Goal: Task Accomplishment & Management: Use online tool/utility

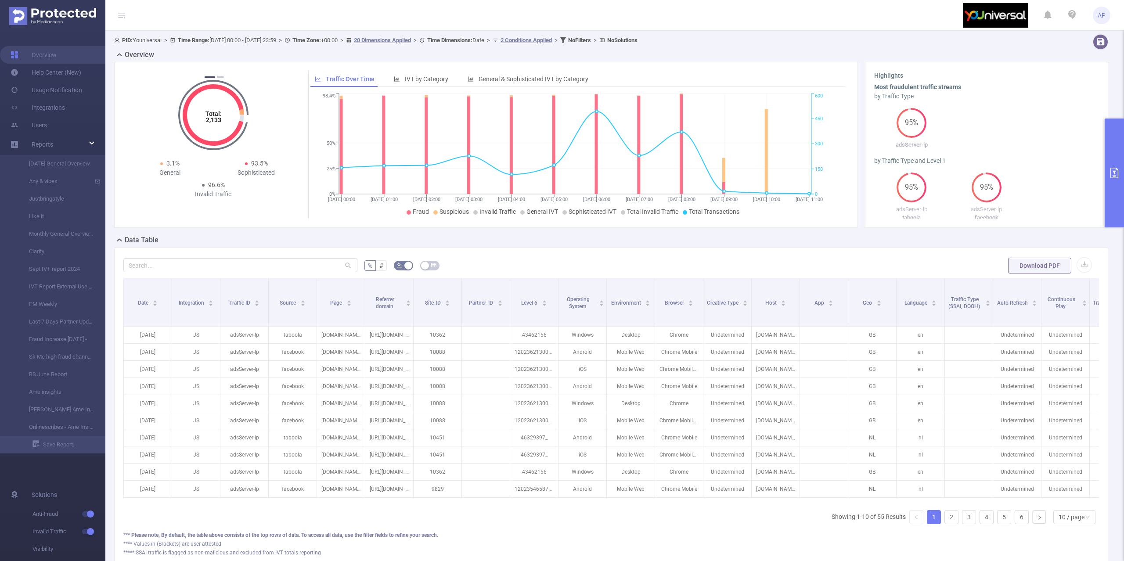
click at [1117, 158] on button "primary" at bounding box center [1114, 173] width 19 height 109
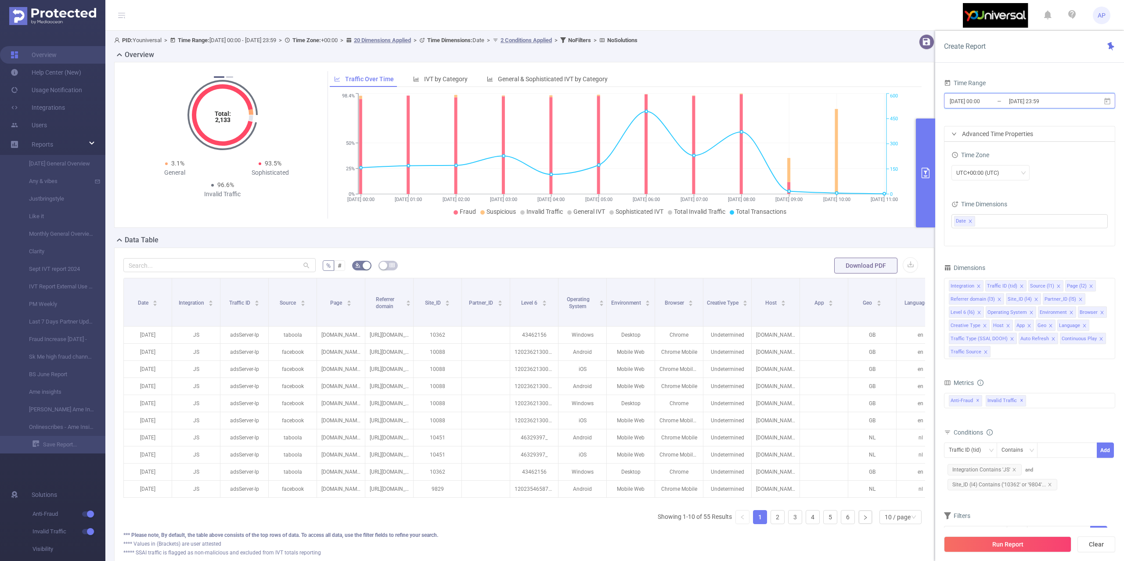
click at [1108, 101] on icon at bounding box center [1107, 101] width 8 height 8
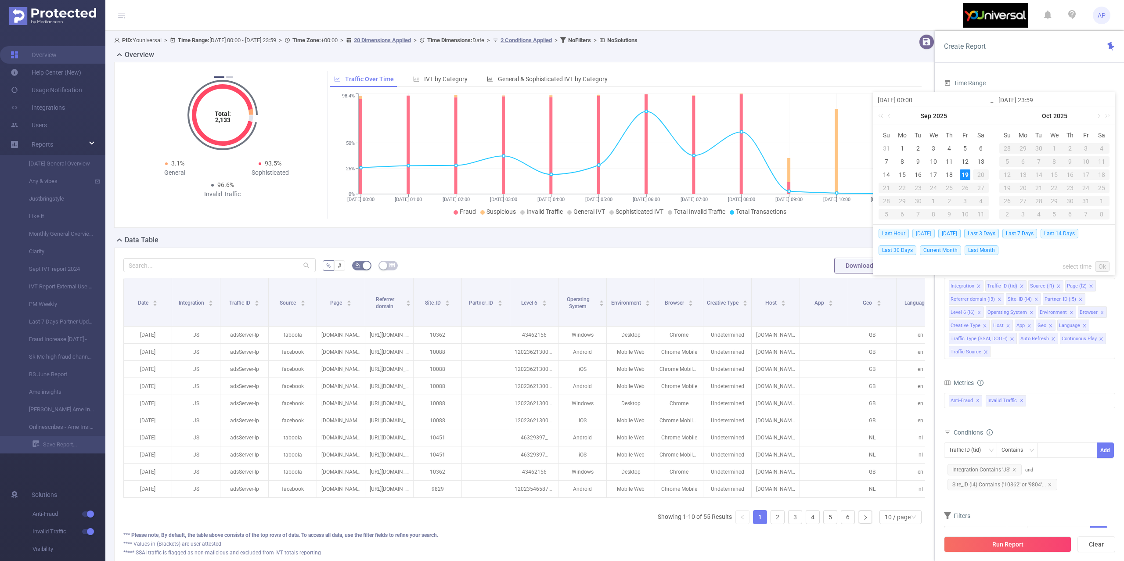
click at [926, 233] on span "[DATE]" at bounding box center [923, 234] width 22 height 10
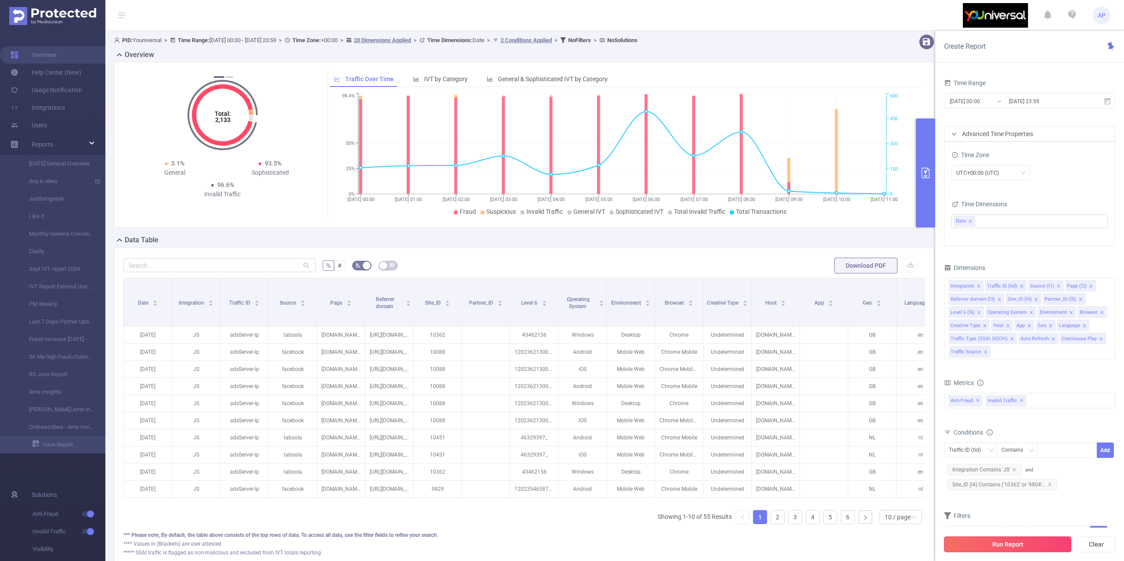
click at [1059, 538] on button "Run Report" at bounding box center [1007, 544] width 127 height 16
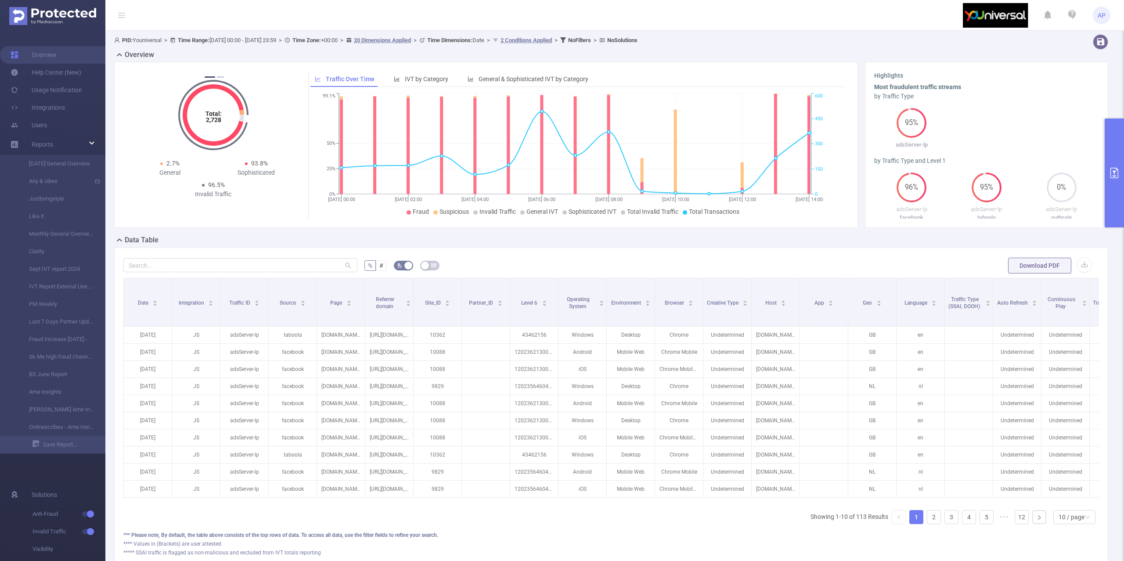
click at [1112, 144] on button "primary" at bounding box center [1114, 173] width 19 height 109
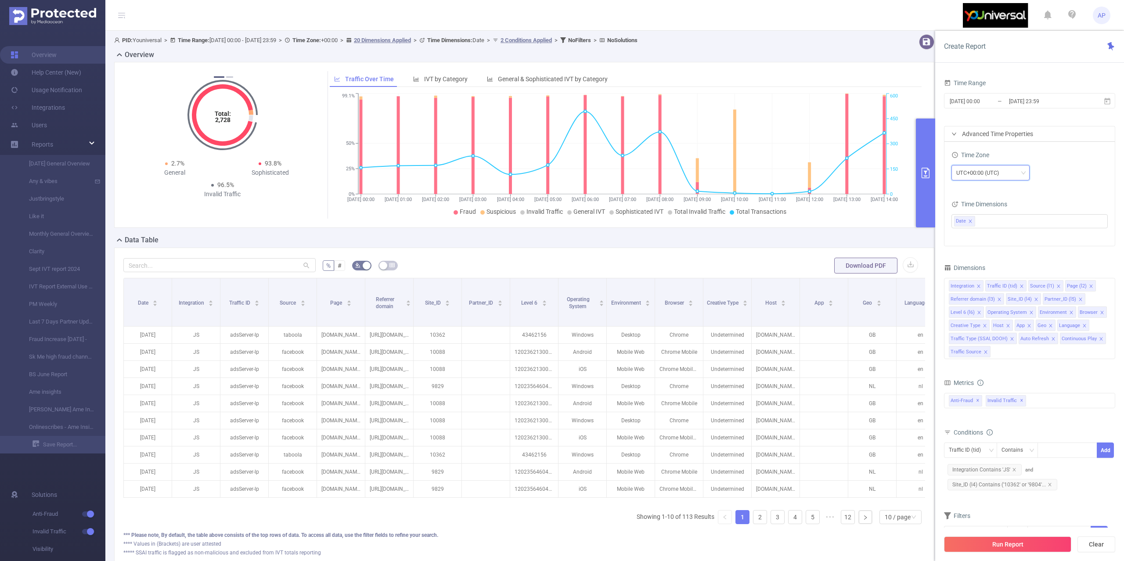
click at [1026, 167] on div "UTC+00:00 (UTC)" at bounding box center [990, 172] width 78 height 15
click at [1073, 174] on div "UTC+00:00 (UTC)" at bounding box center [1029, 172] width 156 height 15
click at [1108, 105] on span "[DATE] 00:00 _ [DATE] 23:59" at bounding box center [1029, 100] width 171 height 15
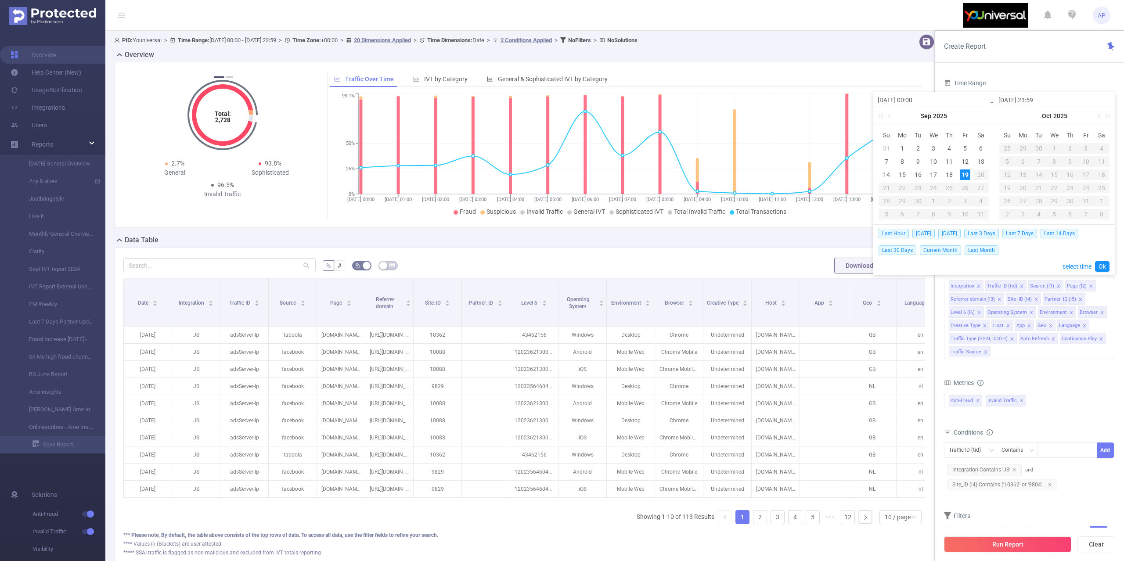
click at [1023, 387] on div "Metrics" at bounding box center [1029, 384] width 171 height 14
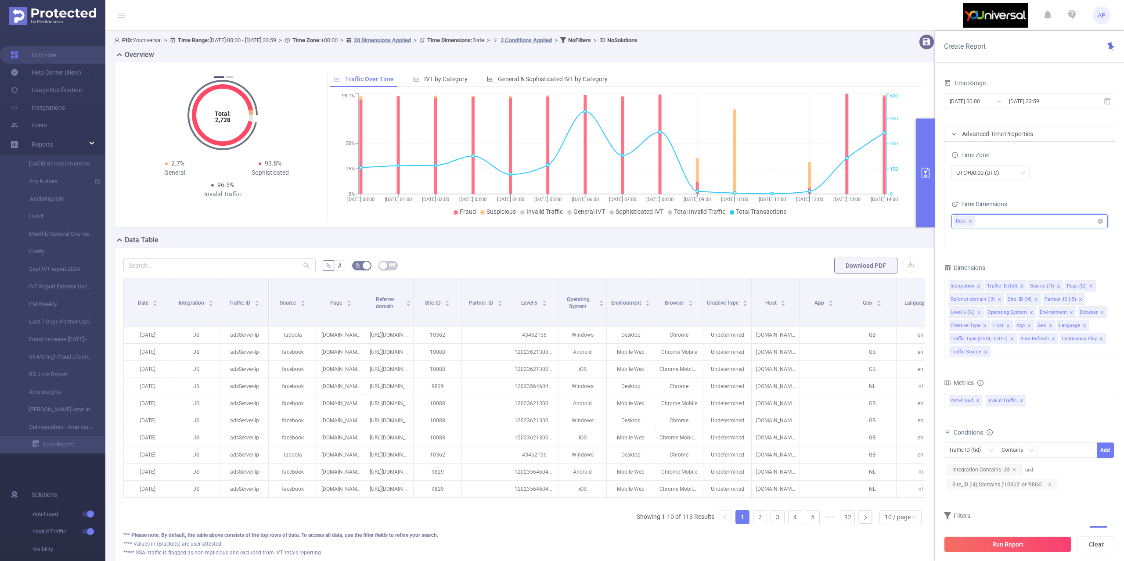
click at [1009, 220] on ul "Date" at bounding box center [1026, 221] width 144 height 13
click at [1005, 216] on ul "Date" at bounding box center [1026, 221] width 144 height 13
click at [1064, 188] on div "Time Zone UTC+00:00 (UTC) Time Dimensions Date" at bounding box center [1029, 194] width 170 height 104
drag, startPoint x: 1027, startPoint y: 172, endPoint x: 1018, endPoint y: 172, distance: 9.7
click at [1024, 172] on div "UTC+00:00 (UTC)" at bounding box center [990, 172] width 78 height 15
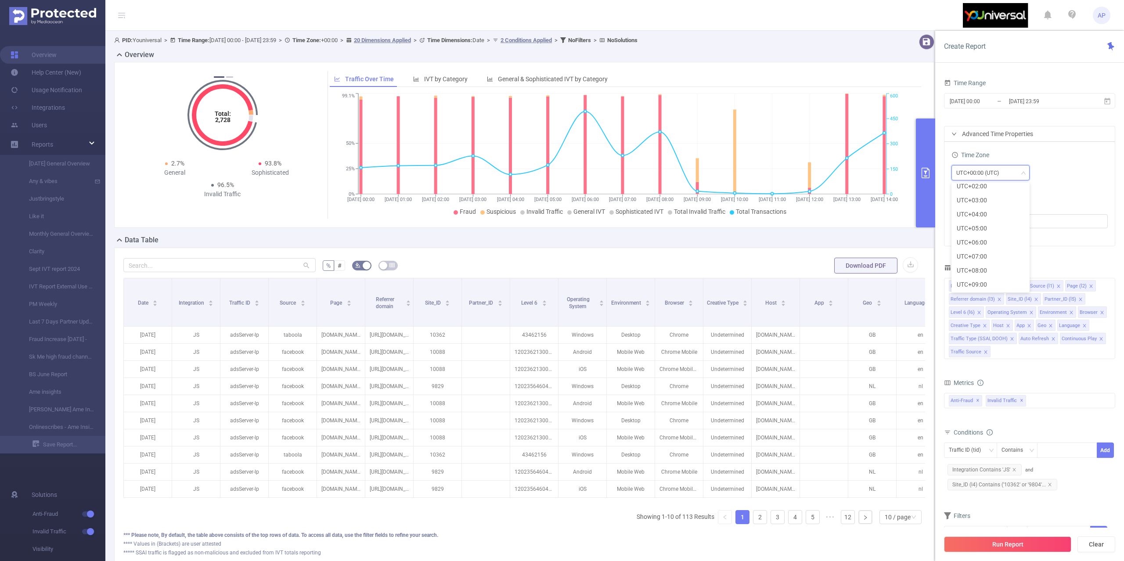
scroll to position [201, 0]
click at [979, 201] on li "UTC+02:00" at bounding box center [990, 202] width 78 height 14
click at [963, 542] on button "Run Report" at bounding box center [1007, 544] width 127 height 16
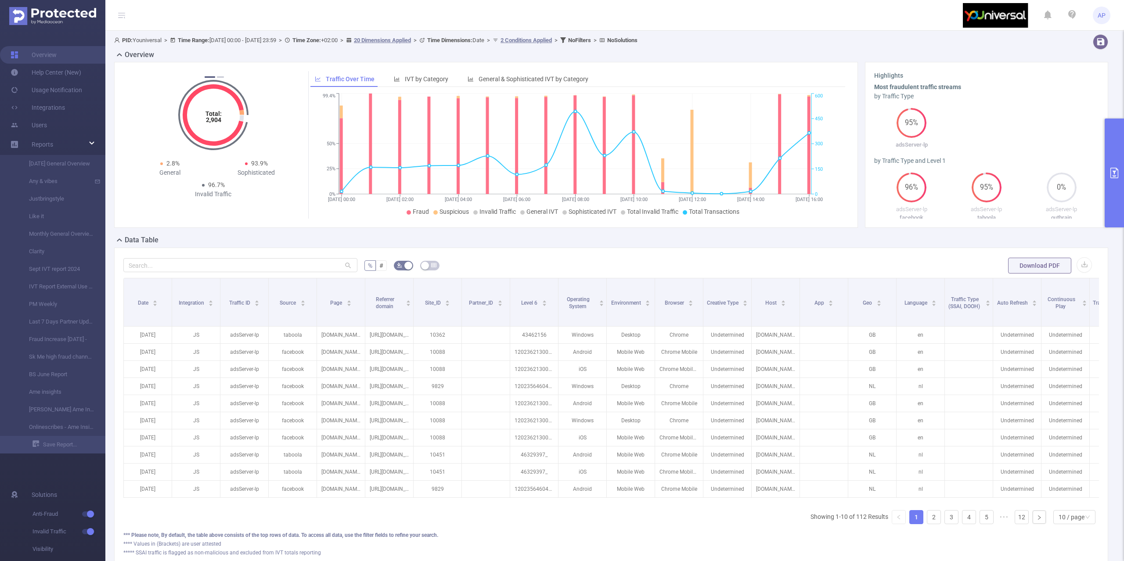
click at [1112, 154] on button "primary" at bounding box center [1114, 173] width 19 height 109
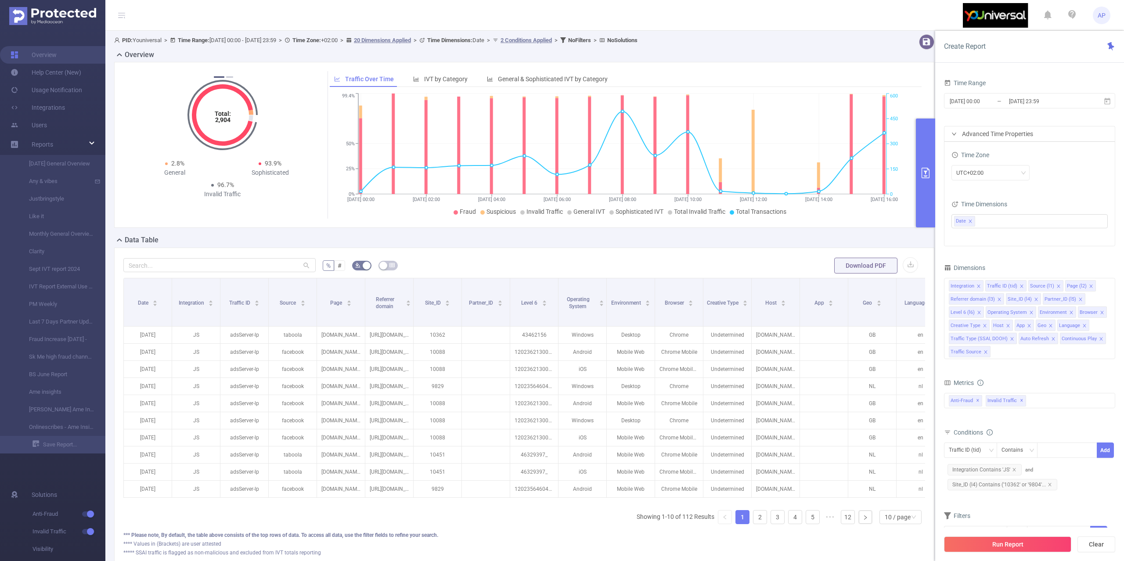
click at [1047, 69] on div "Time Range [DATE] 00:00 _ [DATE] 23:59 Advanced Time Properties Time Zone UTC+0…" at bounding box center [1029, 322] width 189 height 508
click at [1105, 100] on icon at bounding box center [1107, 101] width 8 height 8
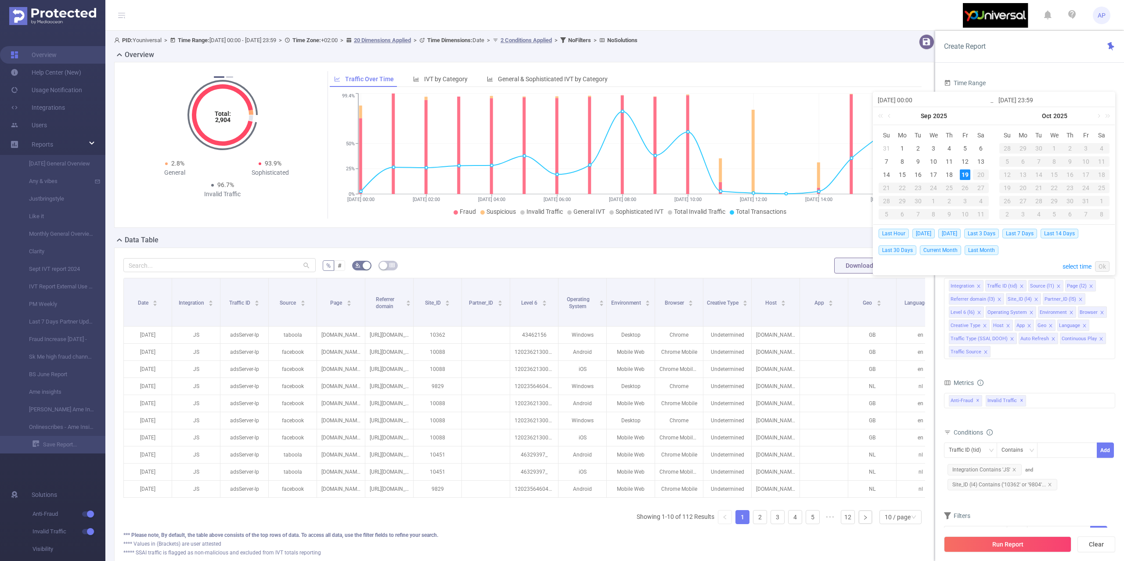
click at [1019, 76] on div "Time Range [DATE] 00:00 _ [DATE] 23:59 Advanced Time Properties Time Zone UTC+0…" at bounding box center [1029, 322] width 189 height 508
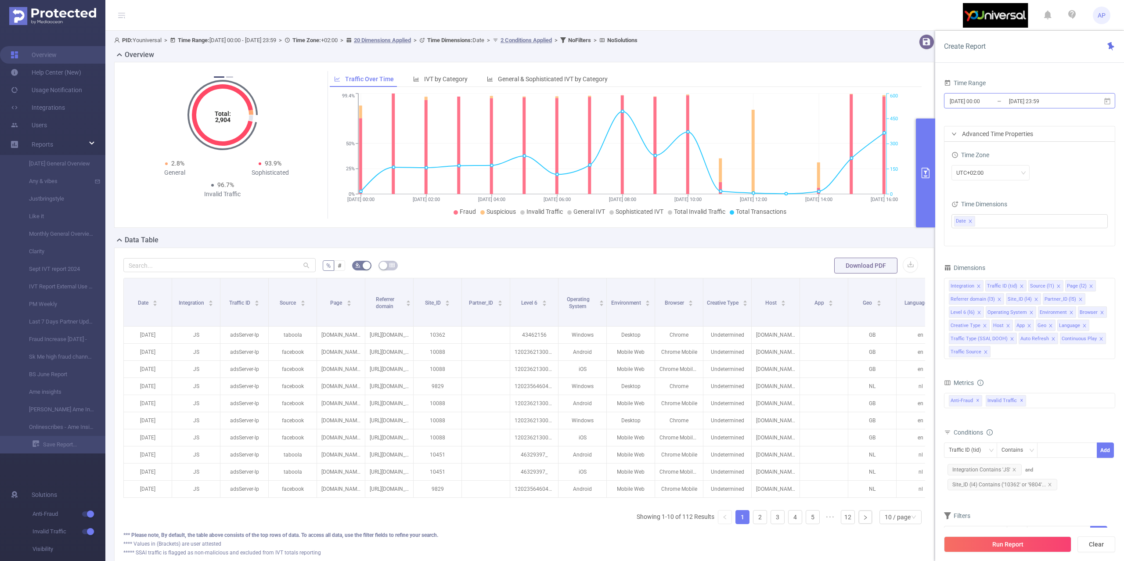
click at [1021, 102] on input "[DATE] 23:59" at bounding box center [1043, 101] width 71 height 12
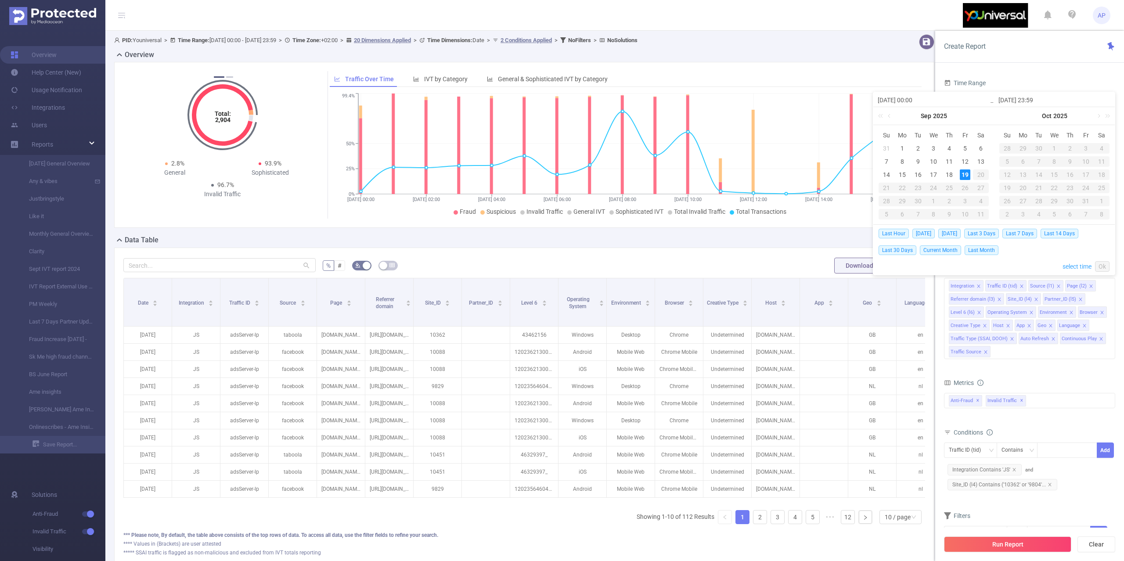
click at [1071, 266] on link "select time" at bounding box center [1076, 266] width 29 height 17
click at [1017, 103] on input "[DATE] 23:59" at bounding box center [1054, 100] width 112 height 11
click at [891, 188] on li "10" at bounding box center [893, 187] width 40 height 11
type input "[DATE] 10:00"
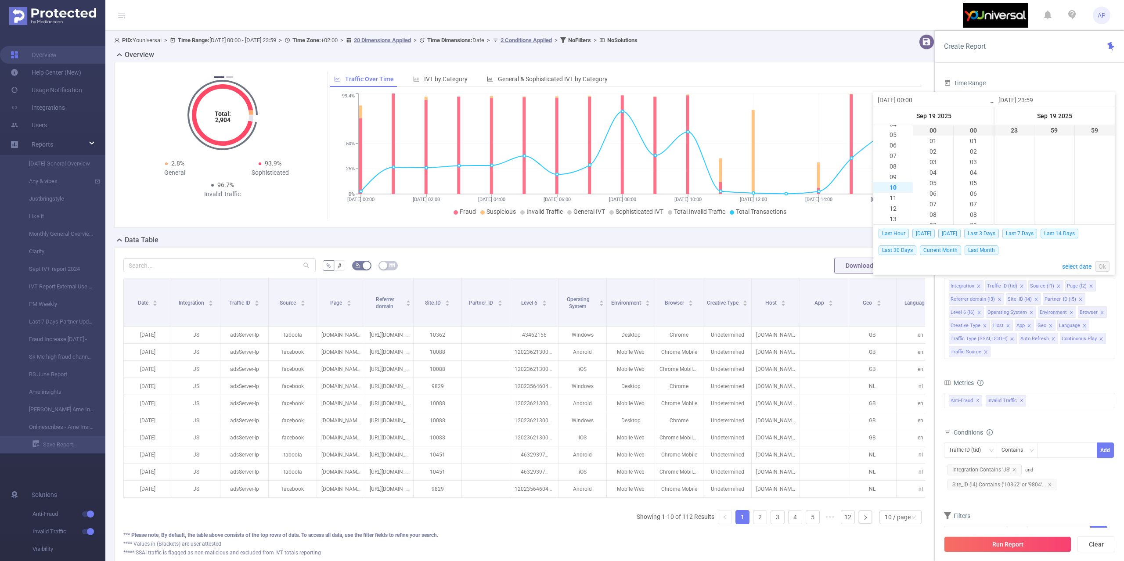
type input "[DATE] 16:00"
type input "[DATE] 10:00"
type input "[DATE] 16:00"
click at [1105, 266] on link "Ok" at bounding box center [1102, 266] width 14 height 11
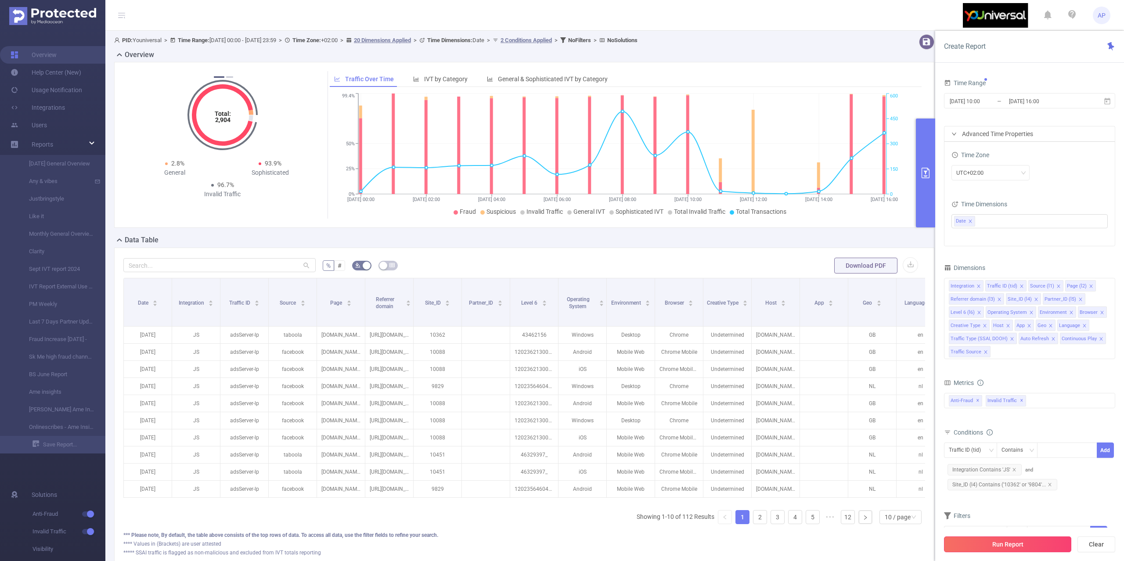
click at [956, 550] on button "Run Report" at bounding box center [1007, 544] width 127 height 16
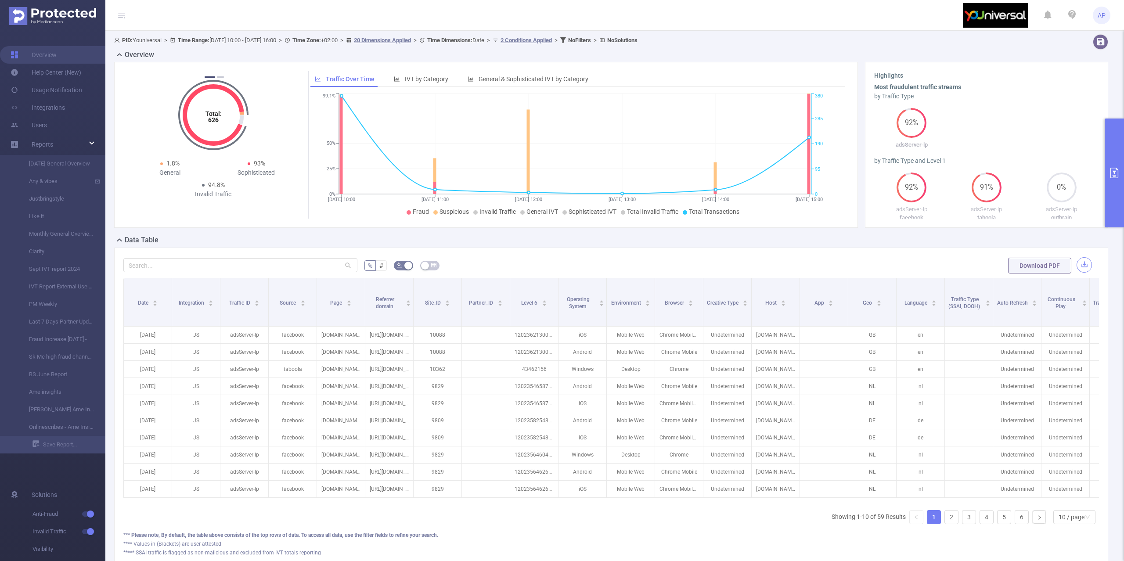
click at [1076, 265] on button "button" at bounding box center [1083, 264] width 15 height 15
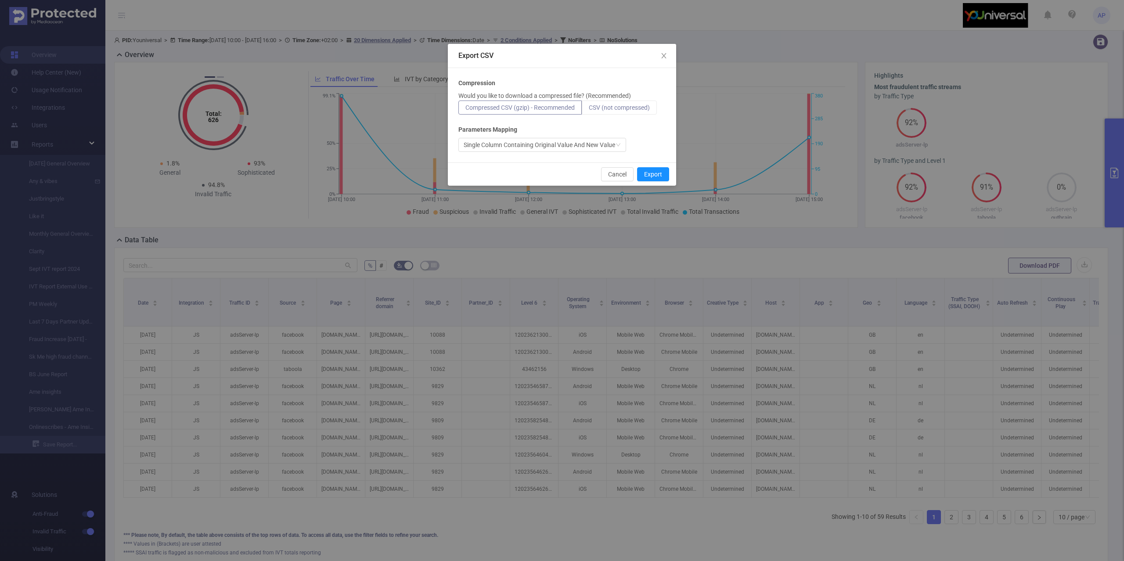
click at [644, 106] on span "CSV (not compressed)" at bounding box center [619, 107] width 61 height 7
click at [589, 110] on input "CSV (not compressed)" at bounding box center [589, 110] width 0 height 0
click at [650, 173] on button "Export" at bounding box center [653, 174] width 32 height 14
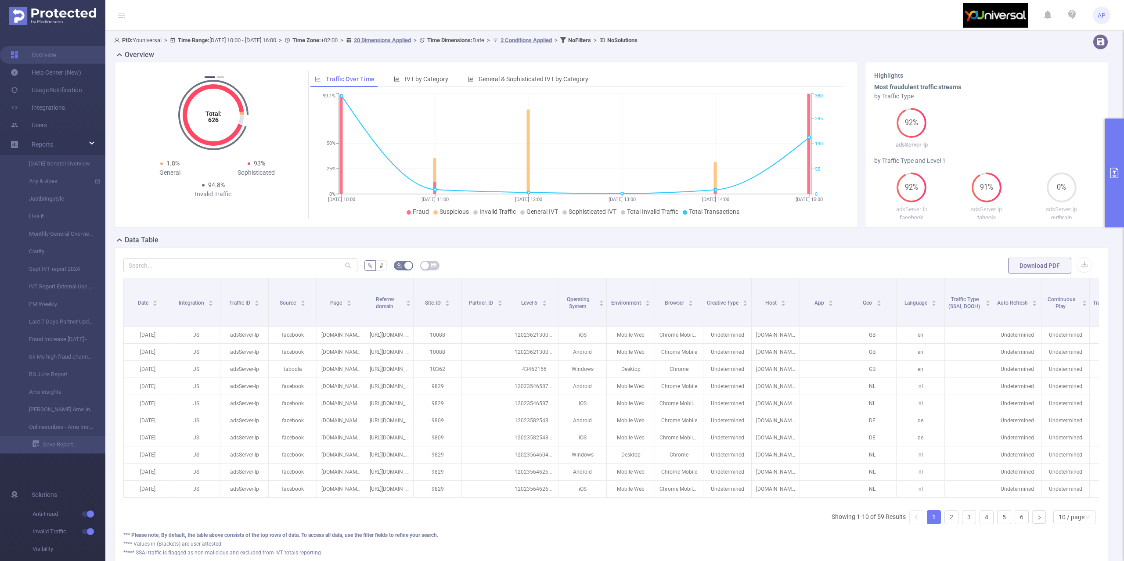
drag, startPoint x: 1114, startPoint y: 152, endPoint x: 1094, endPoint y: 161, distance: 21.6
click at [1114, 152] on button "primary" at bounding box center [1114, 173] width 19 height 109
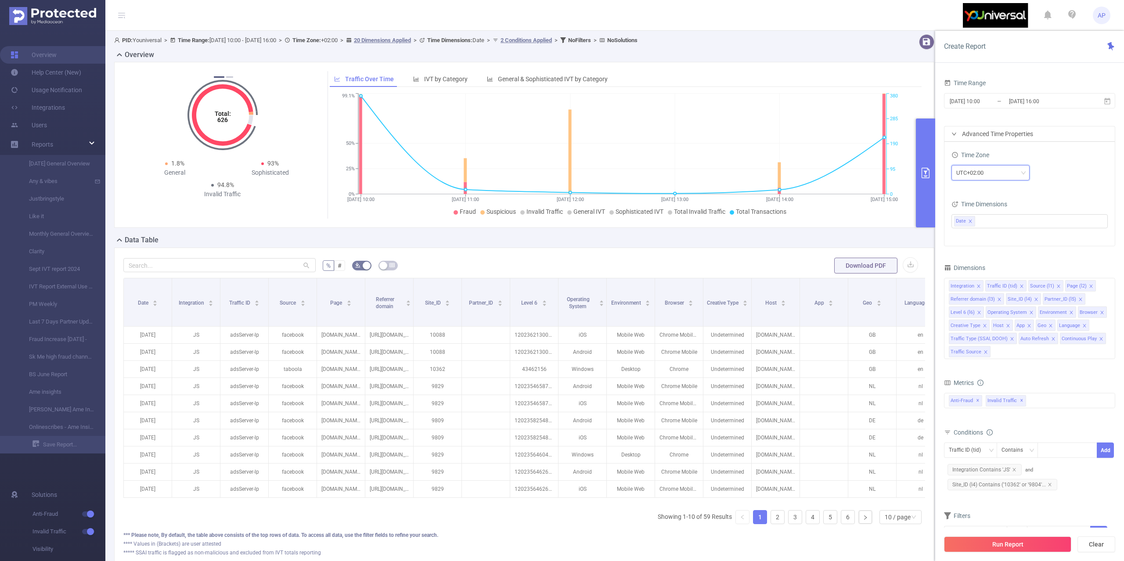
click at [1003, 167] on div "UTC+02:00" at bounding box center [990, 173] width 68 height 14
click at [983, 191] on li "UTC+00:00 (UTC)" at bounding box center [990, 191] width 78 height 14
click at [1038, 104] on input "[DATE] 16:00" at bounding box center [1043, 101] width 71 height 12
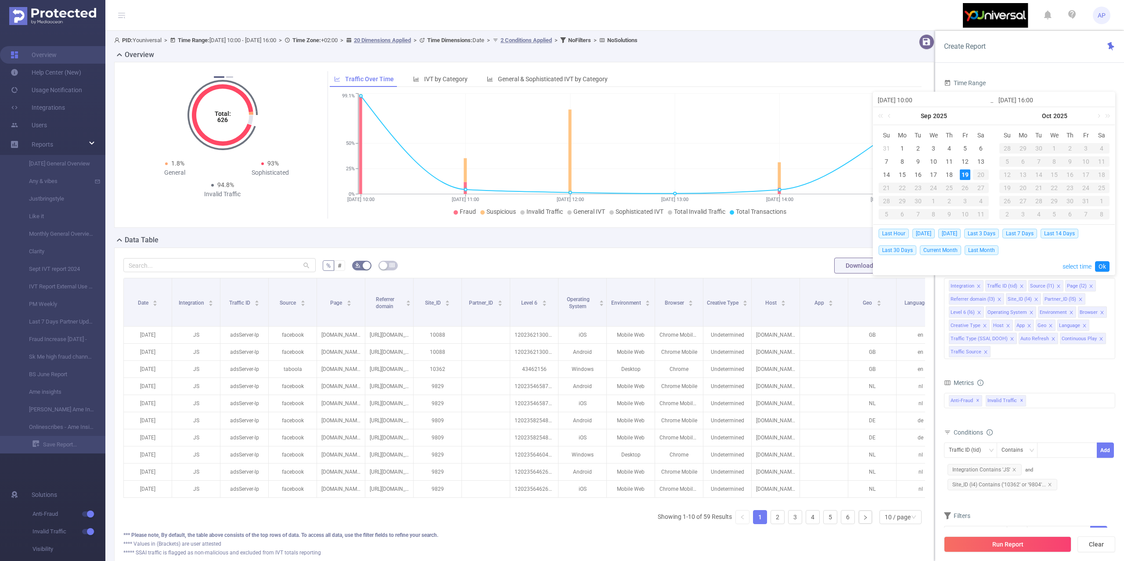
click at [1063, 264] on link "select time" at bounding box center [1076, 266] width 29 height 17
click at [1102, 267] on link "Ok" at bounding box center [1102, 266] width 14 height 11
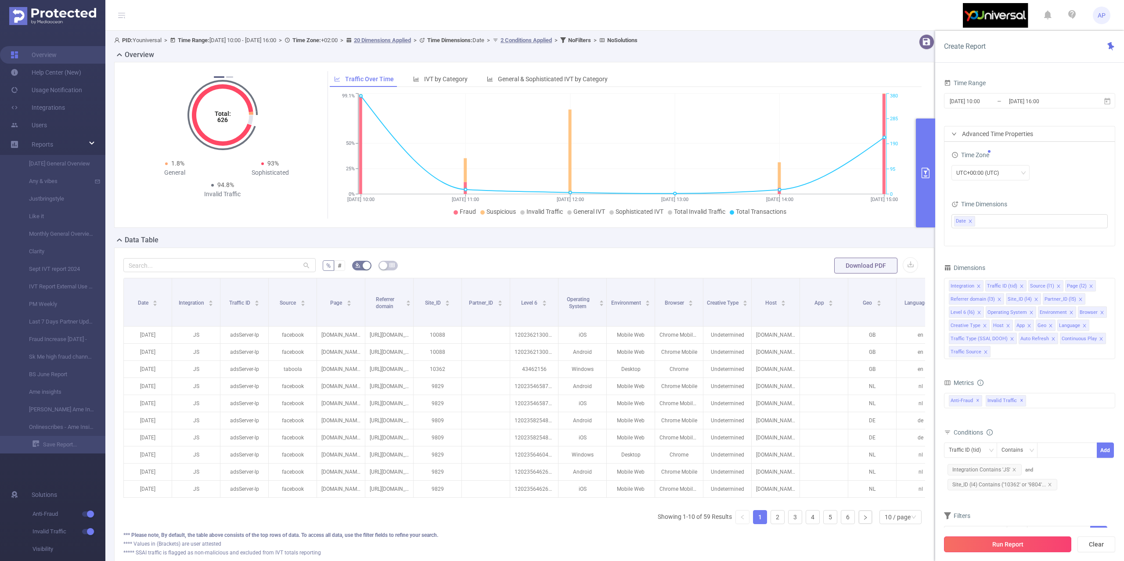
click at [956, 538] on button "Run Report" at bounding box center [1007, 544] width 127 height 16
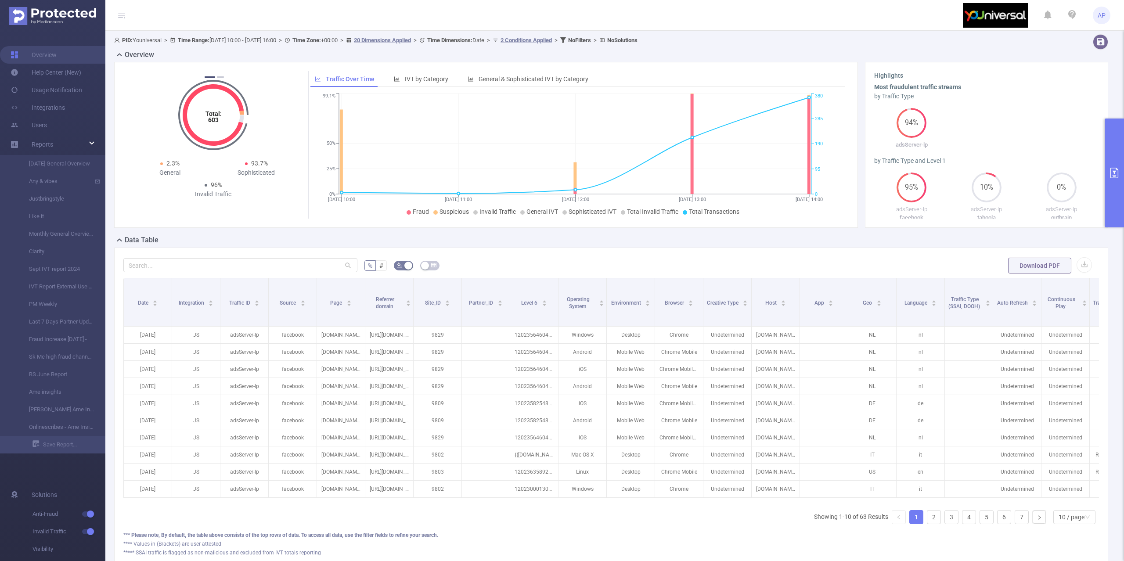
click at [1110, 132] on button "primary" at bounding box center [1114, 173] width 19 height 109
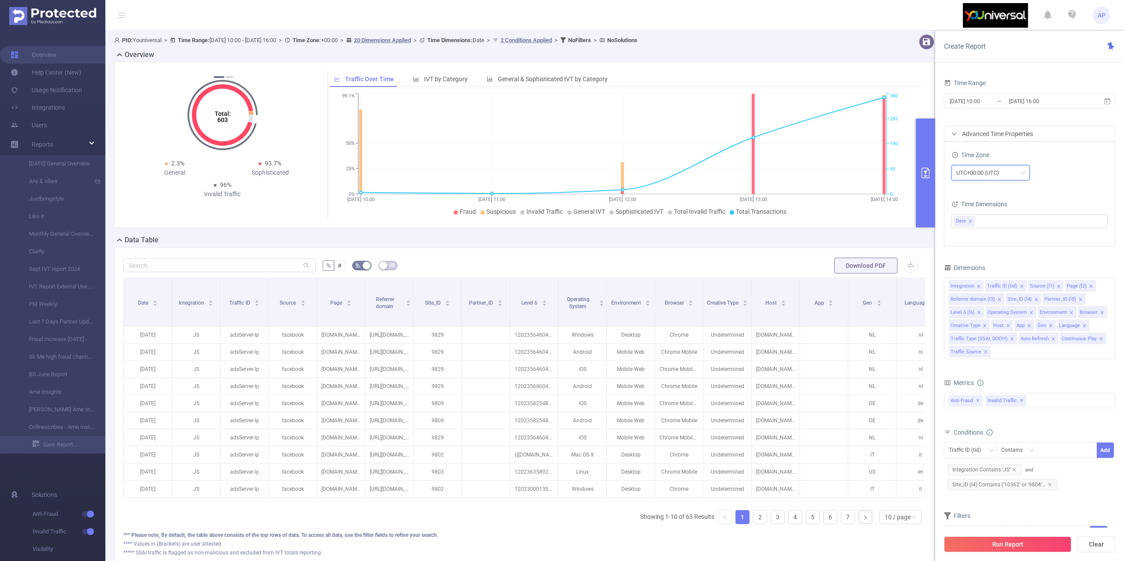
click at [995, 176] on div "UTC+00:00 (UTC)" at bounding box center [980, 173] width 49 height 14
click at [985, 259] on li "UTC+02:00" at bounding box center [990, 260] width 78 height 14
click at [1015, 94] on span "[DATE] 10:00 _ [DATE] 16:00" at bounding box center [1029, 100] width 171 height 15
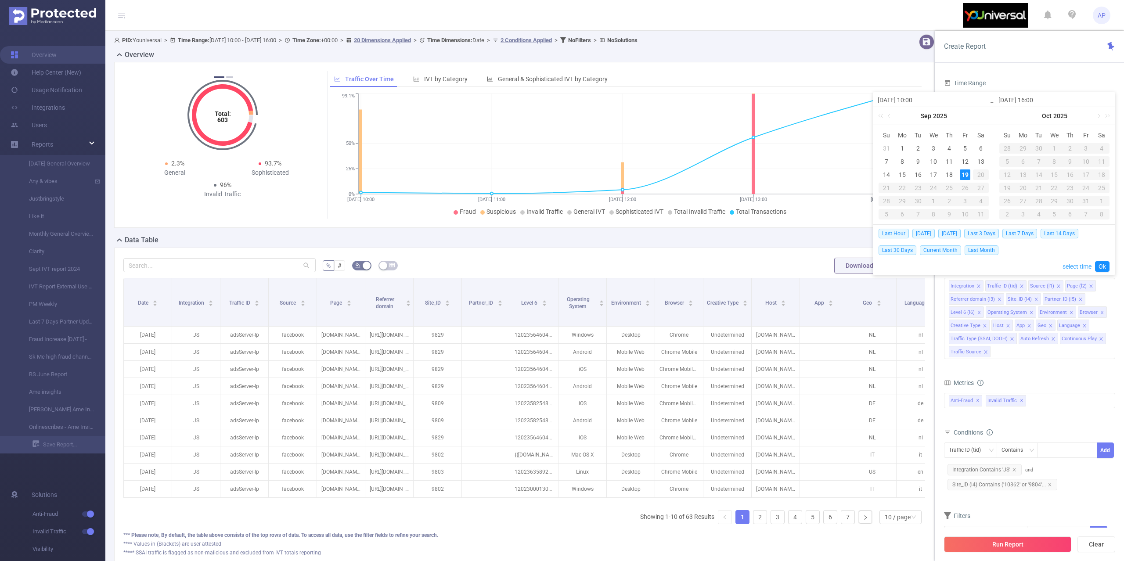
click at [1070, 267] on link "select time" at bounding box center [1076, 266] width 29 height 17
click at [1014, 140] on li "17" at bounding box center [1014, 141] width 40 height 11
type input "[DATE] 17:00"
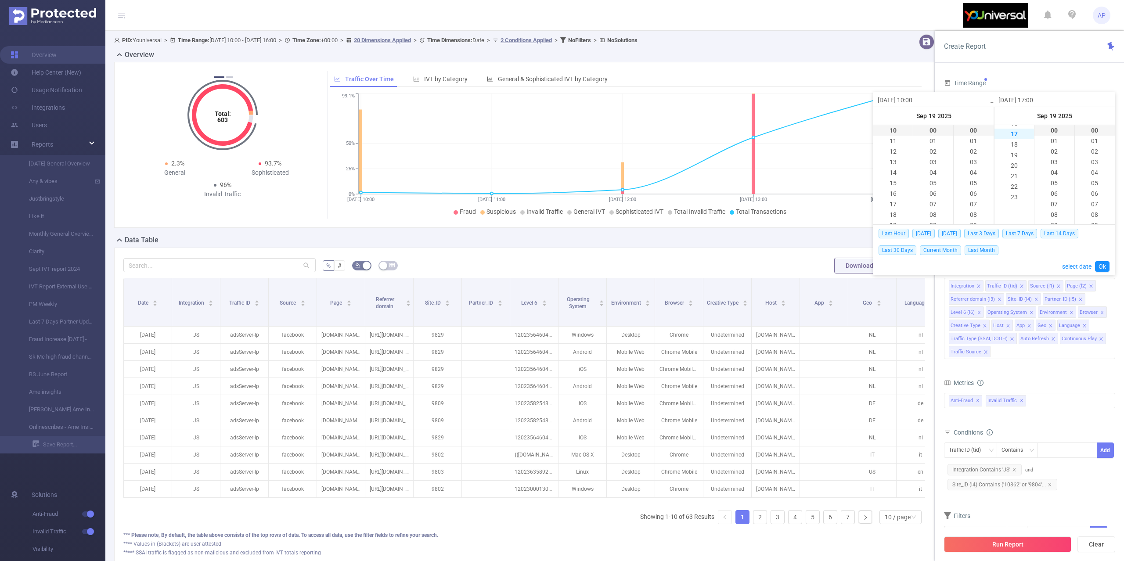
scroll to position [179, 0]
click at [1105, 268] on link "Ok" at bounding box center [1102, 266] width 14 height 11
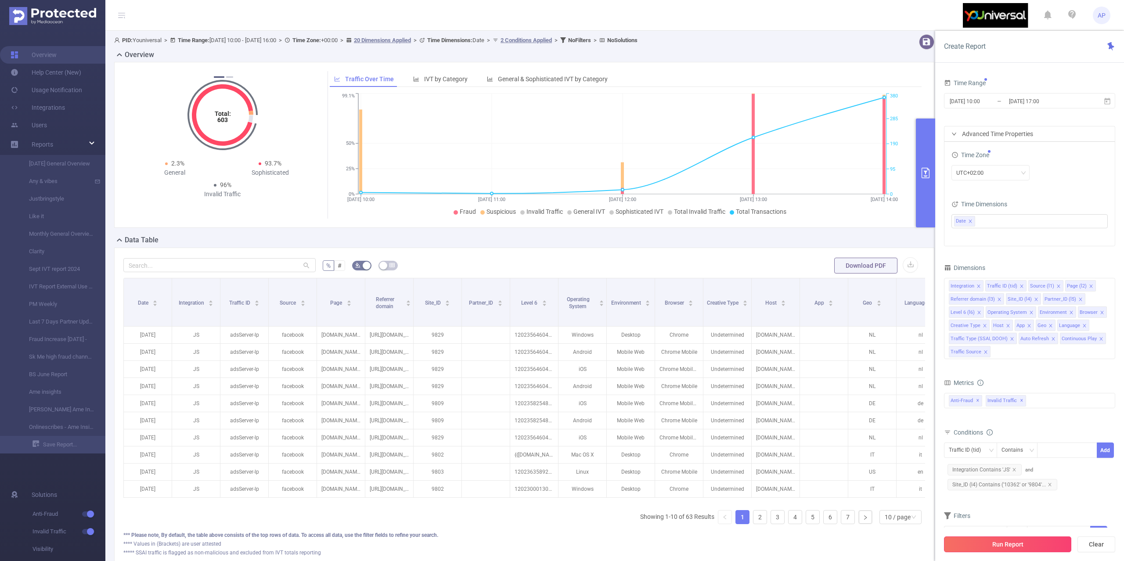
click at [965, 551] on button "Run Report" at bounding box center [1007, 544] width 127 height 16
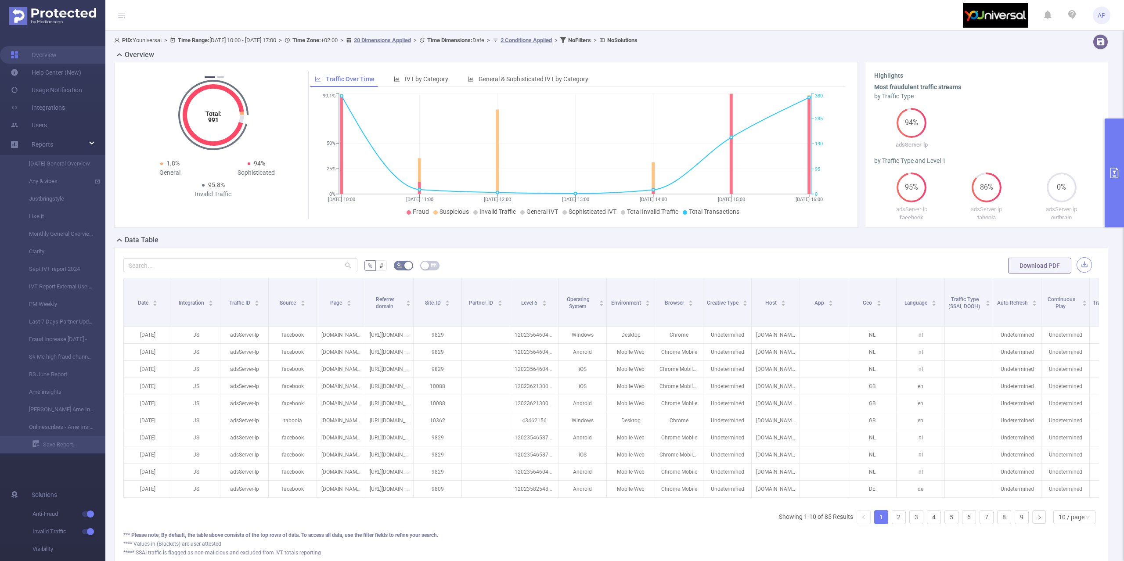
click at [1076, 266] on button "button" at bounding box center [1083, 264] width 15 height 15
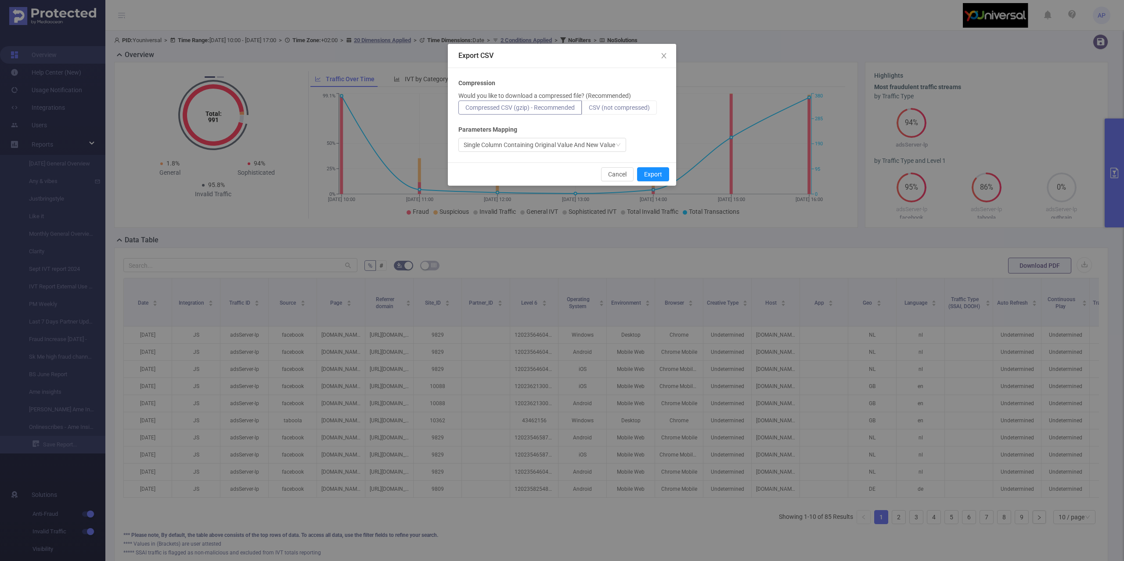
click at [626, 106] on span "CSV (not compressed)" at bounding box center [619, 107] width 61 height 7
click at [589, 110] on input "CSV (not compressed)" at bounding box center [589, 110] width 0 height 0
click at [647, 176] on button "Export" at bounding box center [653, 174] width 32 height 14
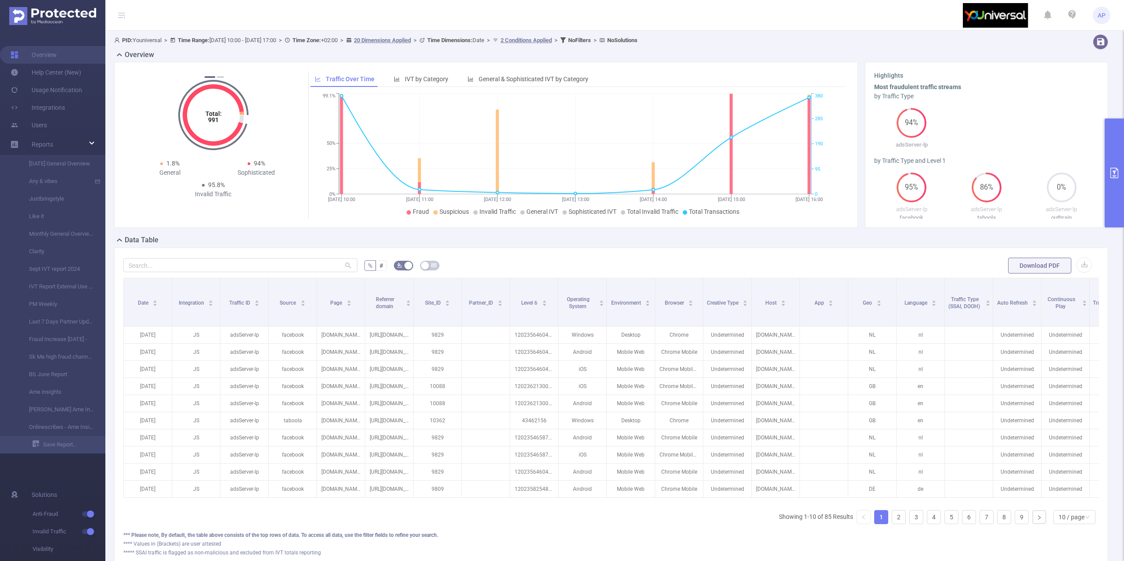
drag, startPoint x: 1115, startPoint y: 146, endPoint x: 1009, endPoint y: 281, distance: 172.0
click at [1115, 146] on button "primary" at bounding box center [1114, 173] width 19 height 109
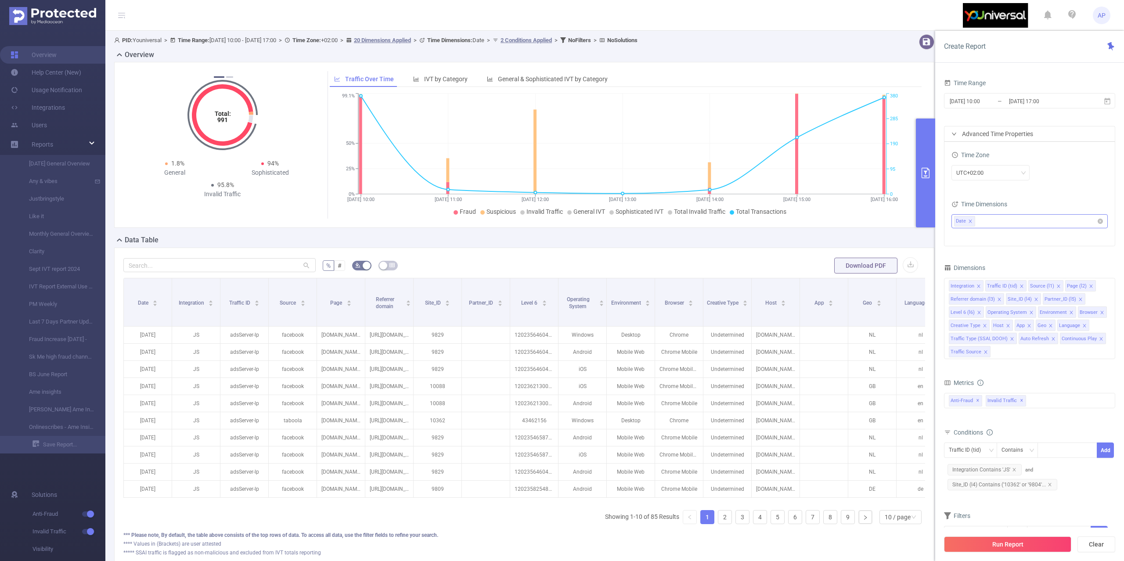
click at [995, 220] on ul "Date" at bounding box center [1026, 221] width 144 height 13
click at [961, 271] on span at bounding box center [958, 269] width 11 height 11
click at [975, 284] on span at bounding box center [975, 284] width 7 height 7
click at [1075, 191] on div "Time Zone UTC+02:00 Time Dimensions Date Hour" at bounding box center [1029, 194] width 170 height 104
click at [953, 545] on button "Run Report" at bounding box center [1007, 544] width 127 height 16
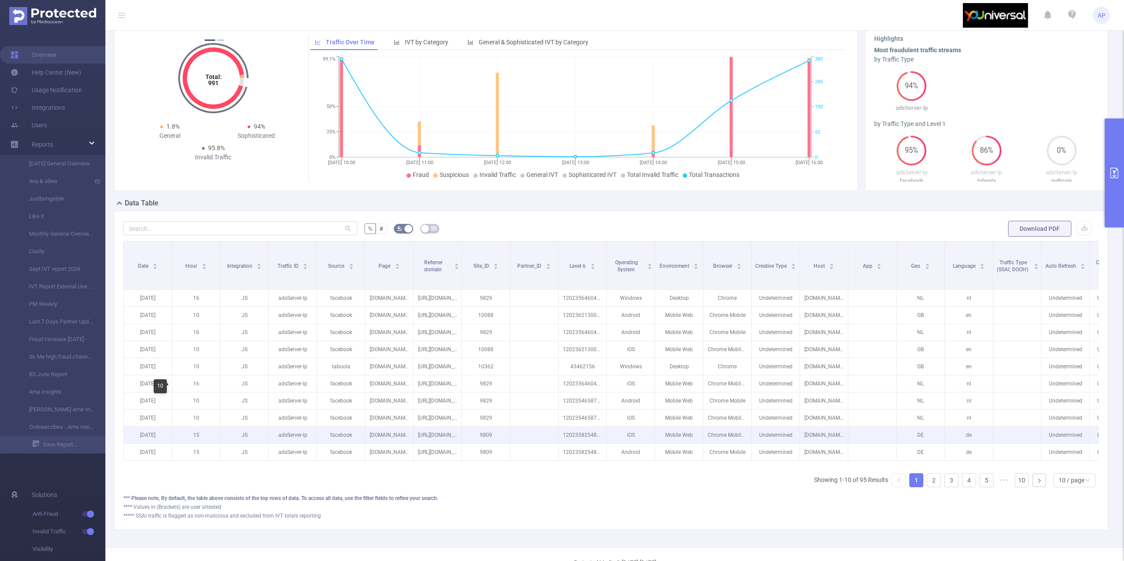
scroll to position [72, 0]
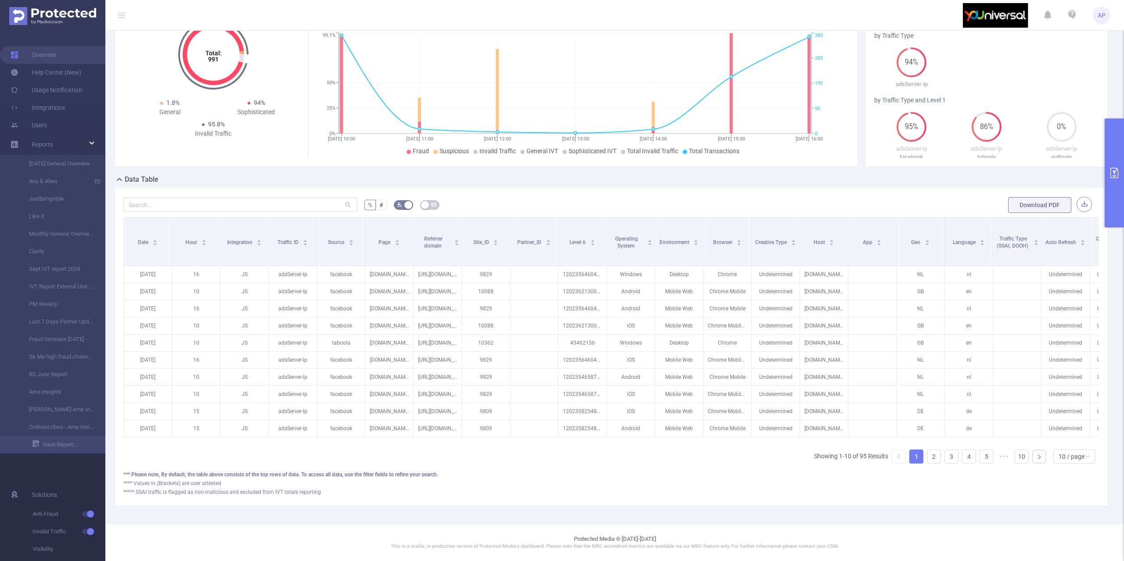
click at [1076, 198] on button "button" at bounding box center [1083, 204] width 15 height 15
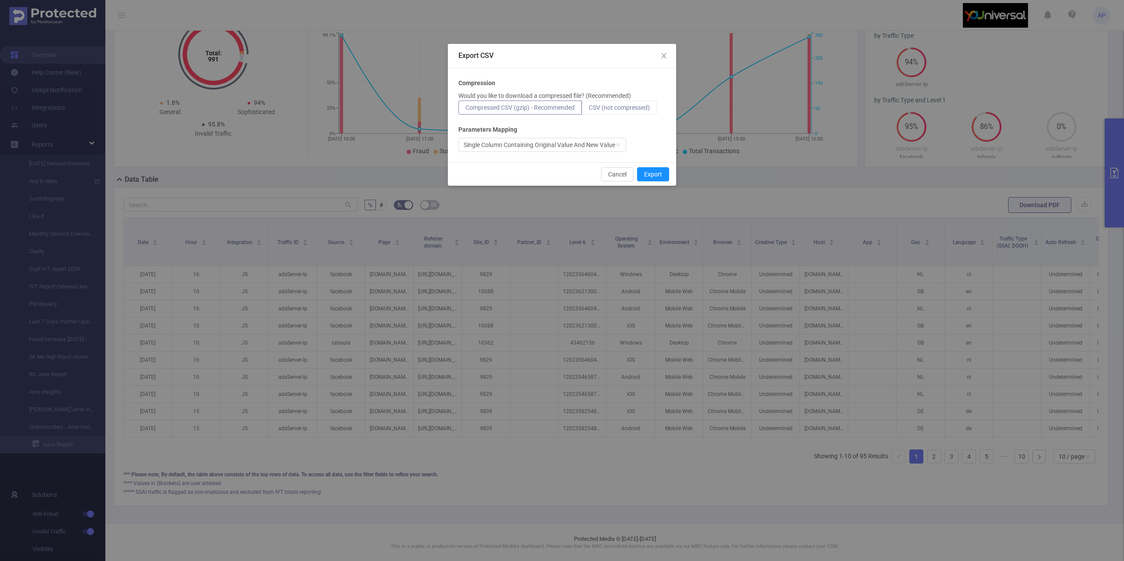
click at [604, 106] on span "CSV (not compressed)" at bounding box center [619, 107] width 61 height 7
click at [589, 110] on input "CSV (not compressed)" at bounding box center [589, 110] width 0 height 0
click at [654, 180] on button "Export" at bounding box center [653, 174] width 32 height 14
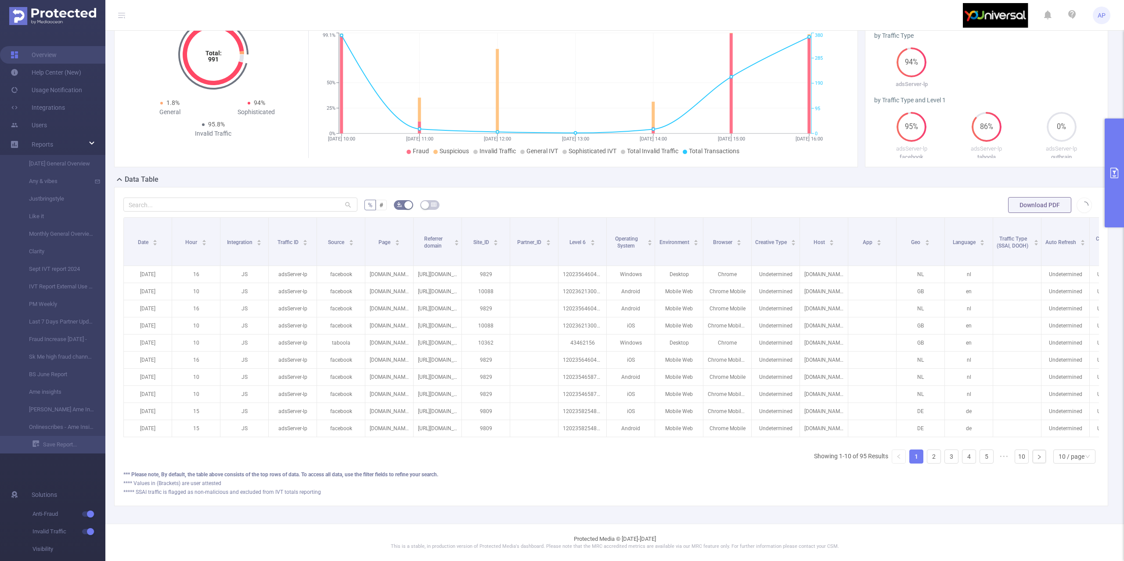
click at [1114, 152] on button "primary" at bounding box center [1114, 173] width 19 height 109
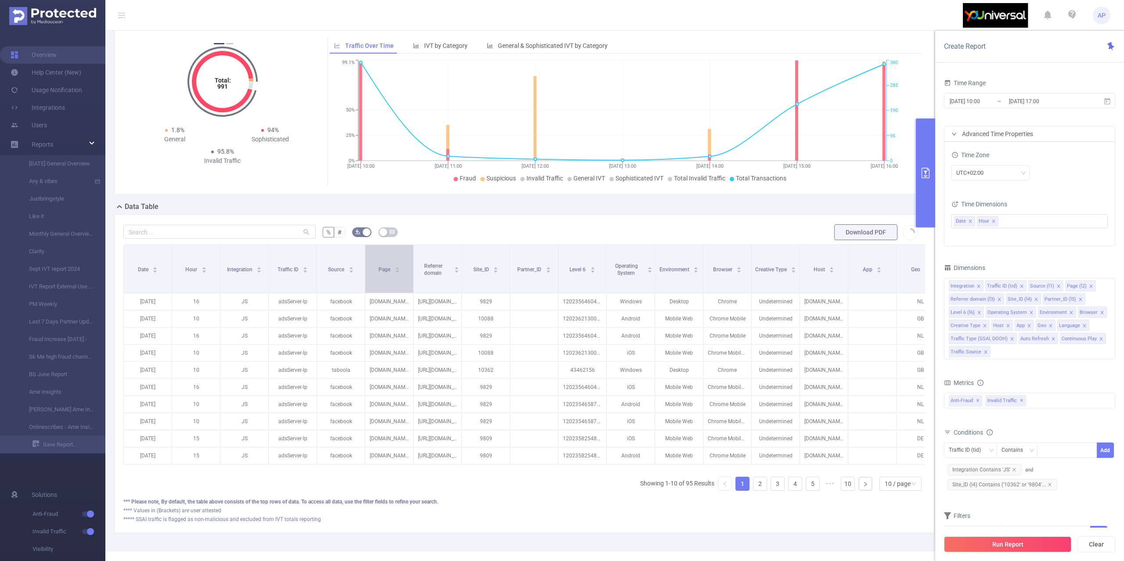
scroll to position [0, 0]
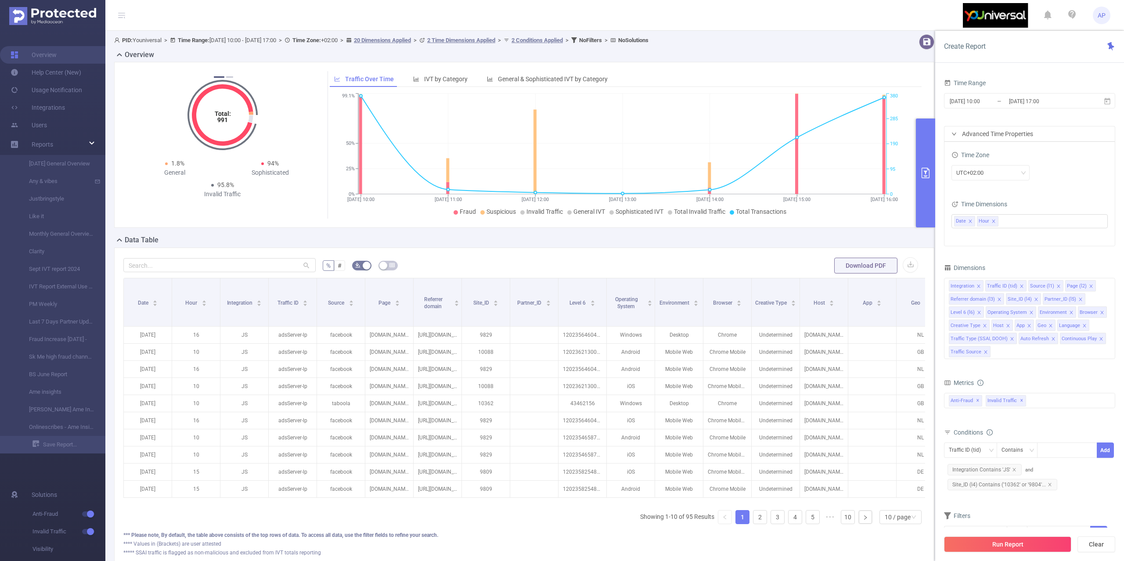
click at [782, 27] on header "AP" at bounding box center [562, 15] width 1124 height 31
